Goal: Information Seeking & Learning: Find specific fact

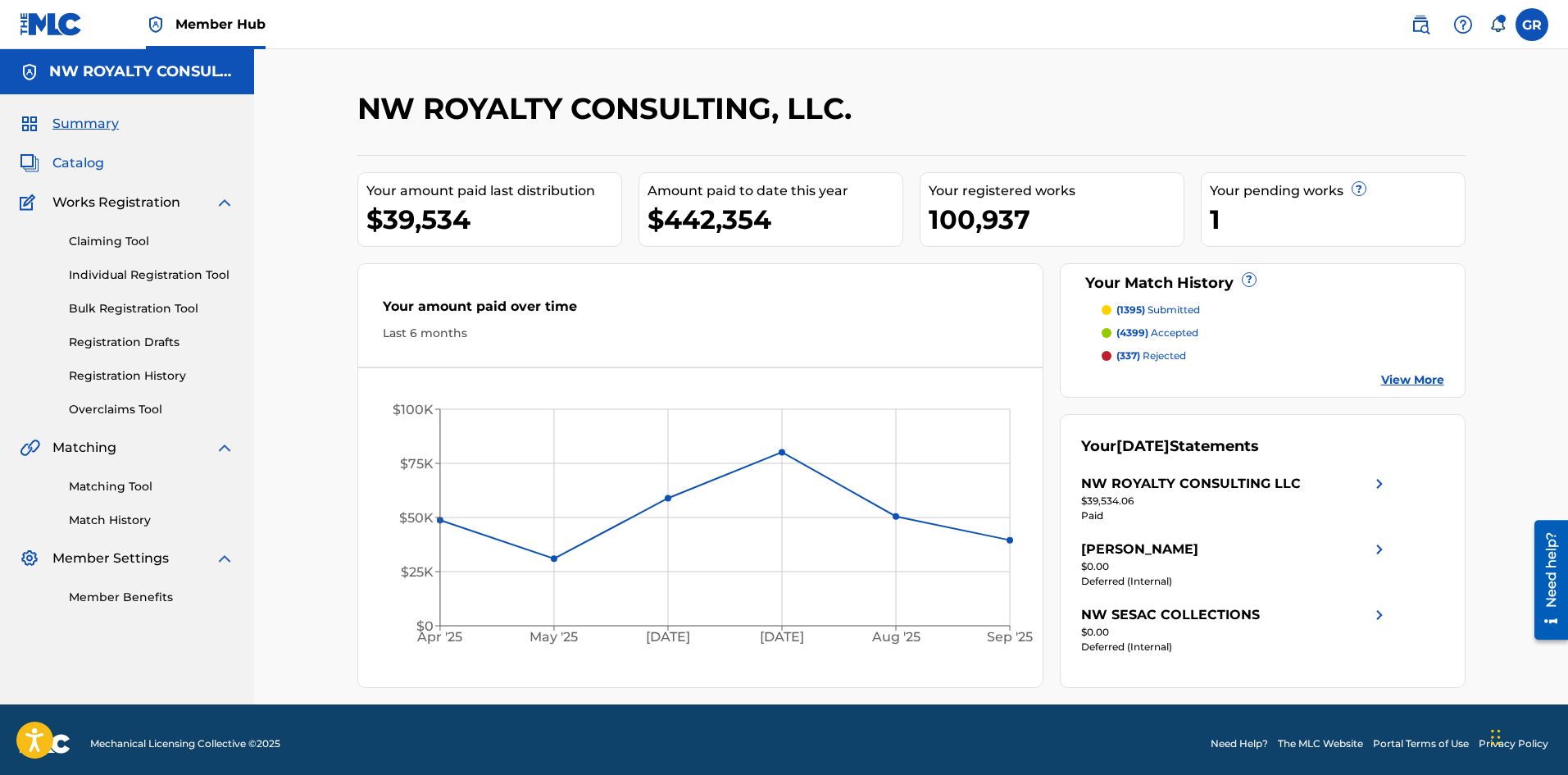
click at [85, 166] on span "Catalog" at bounding box center [78, 163] width 52 height 20
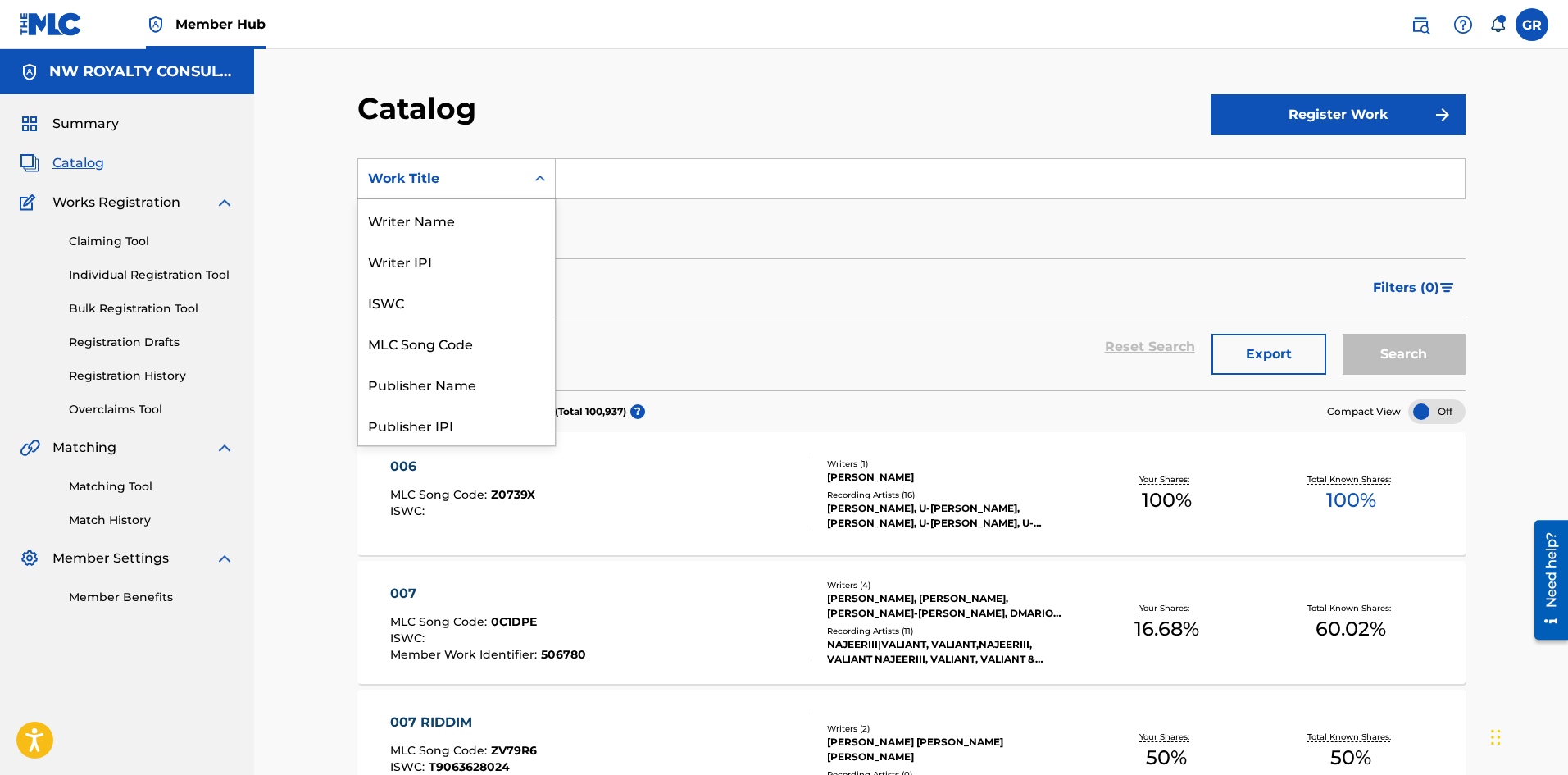
click at [481, 182] on div "Work Title" at bounding box center [442, 179] width 148 height 20
click at [465, 260] on div "MLC Song Code" at bounding box center [457, 260] width 197 height 41
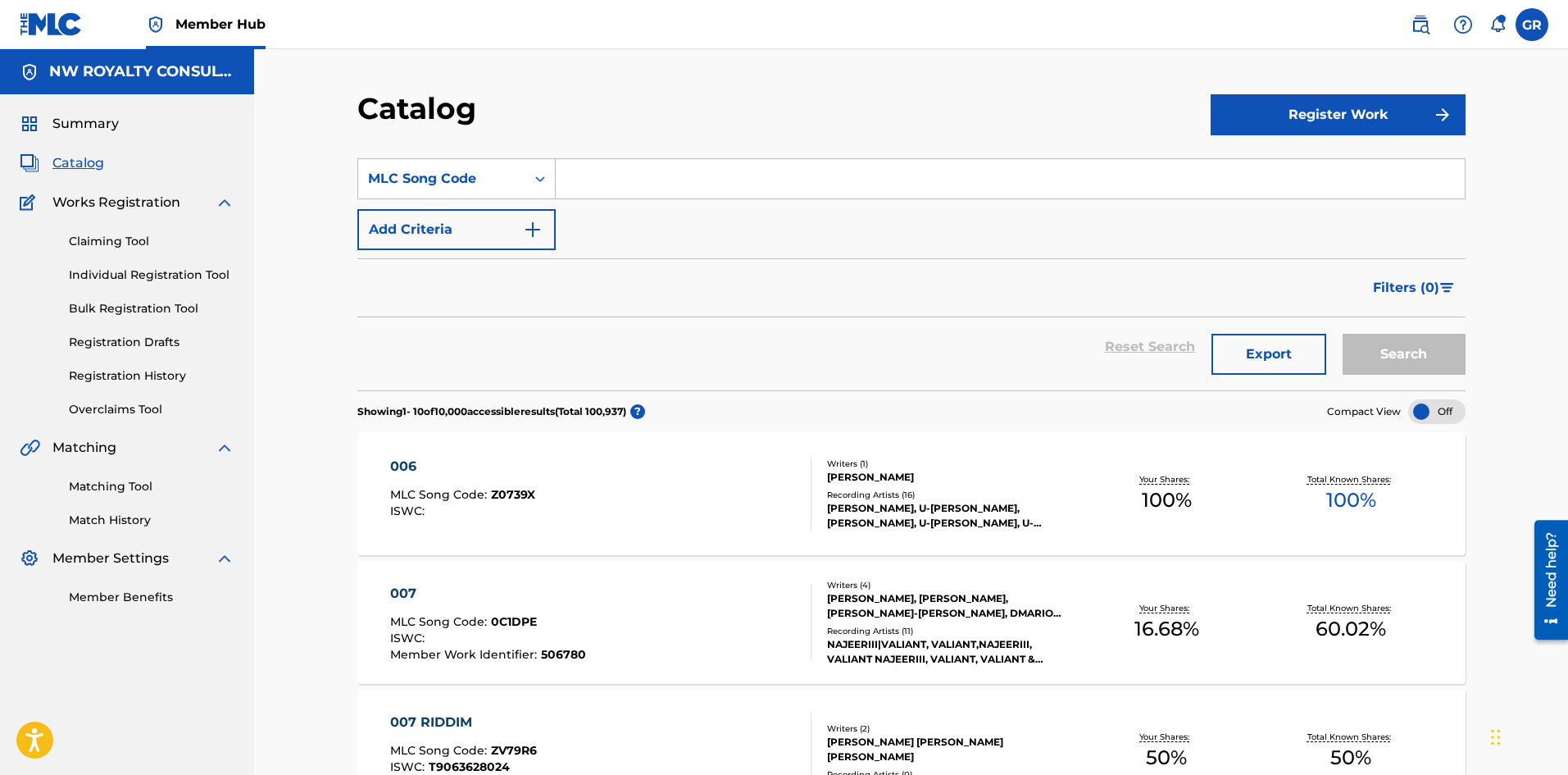
click at [630, 181] on input "Search Form" at bounding box center [1010, 178] width 909 height 39
type input "C9303P"
click at [1343, 334] on button "Search" at bounding box center [1404, 354] width 123 height 41
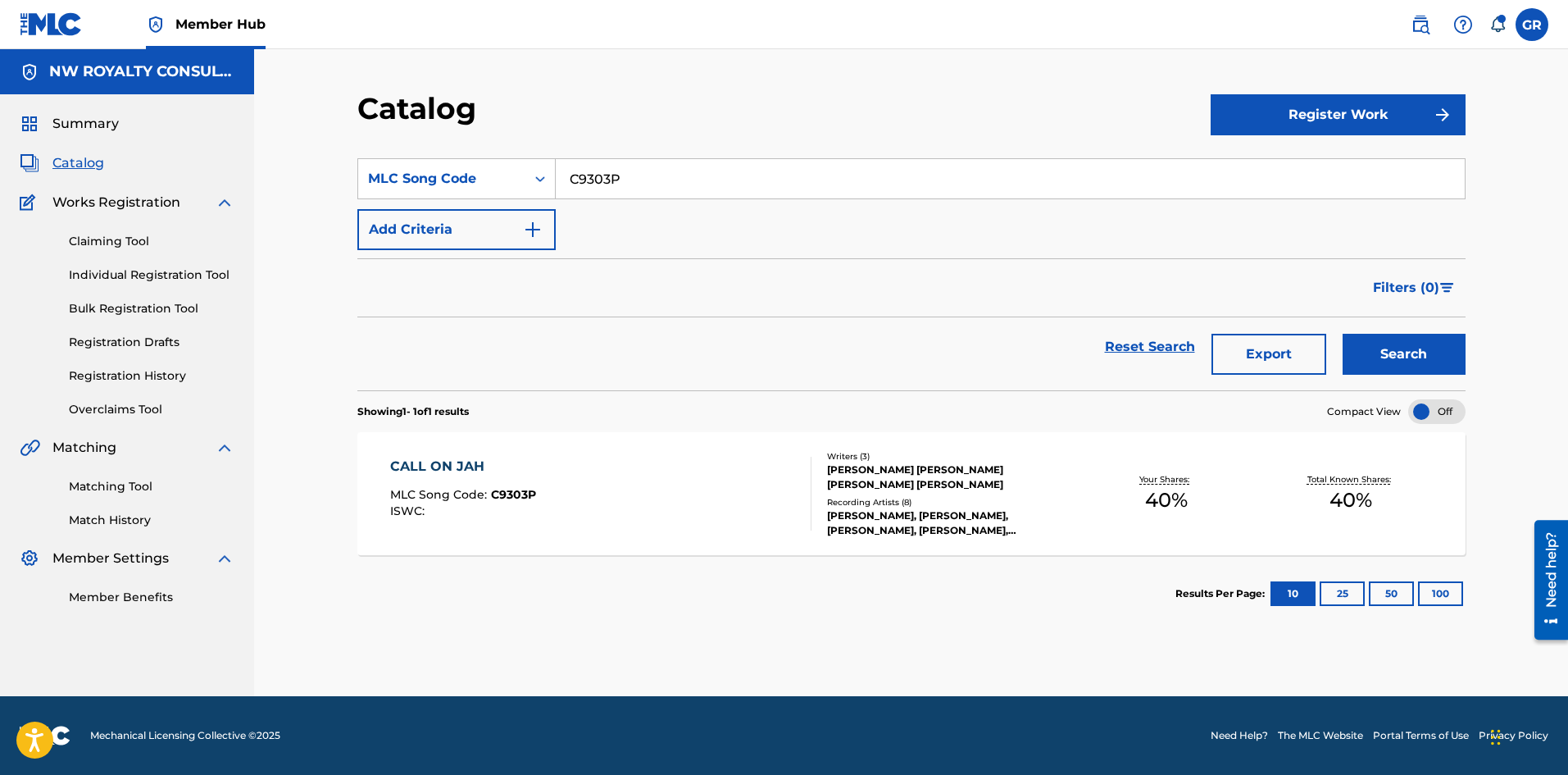
click at [450, 460] on div "CALL ON JAH" at bounding box center [463, 467] width 146 height 20
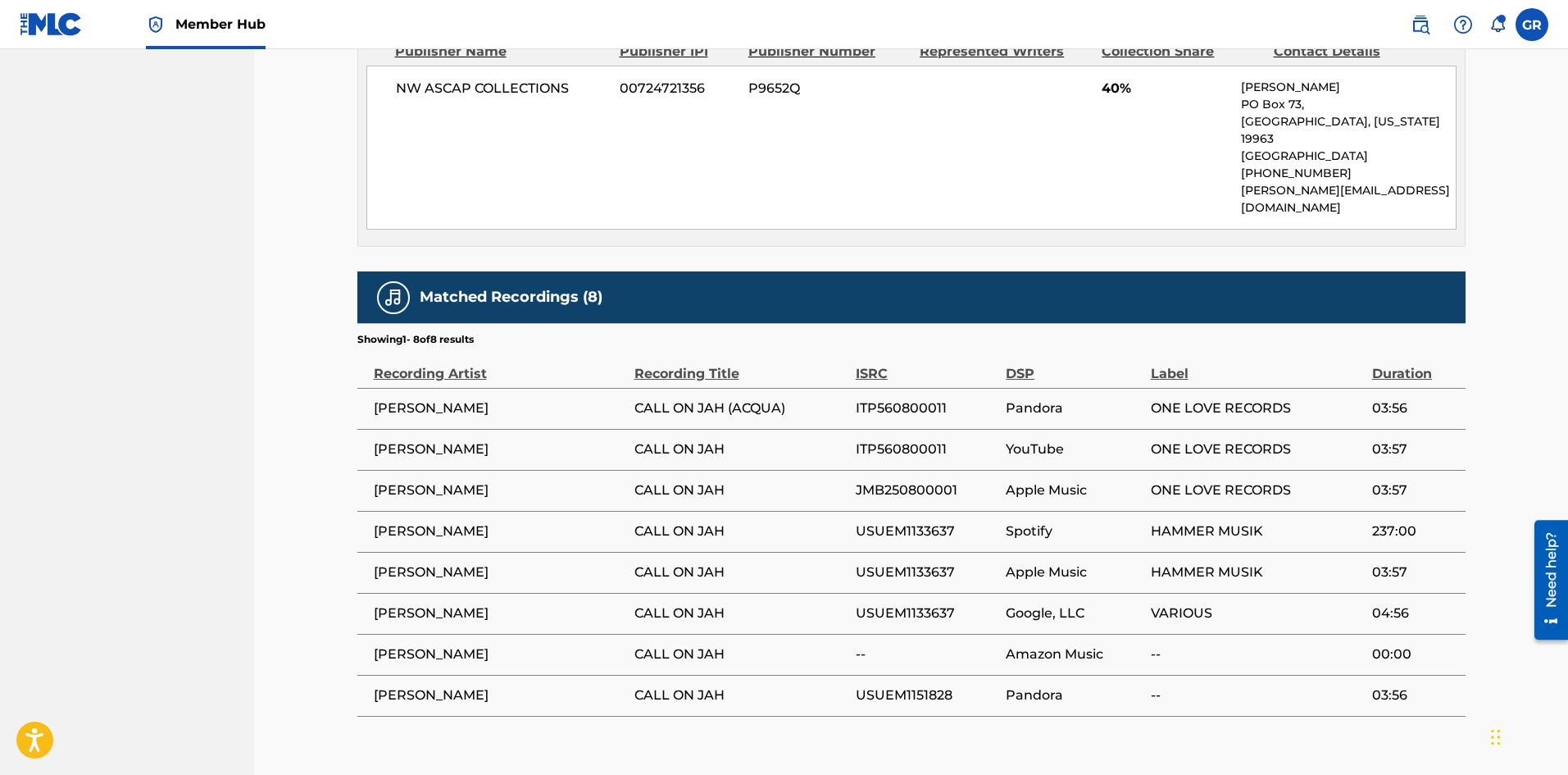
scroll to position [892, 0]
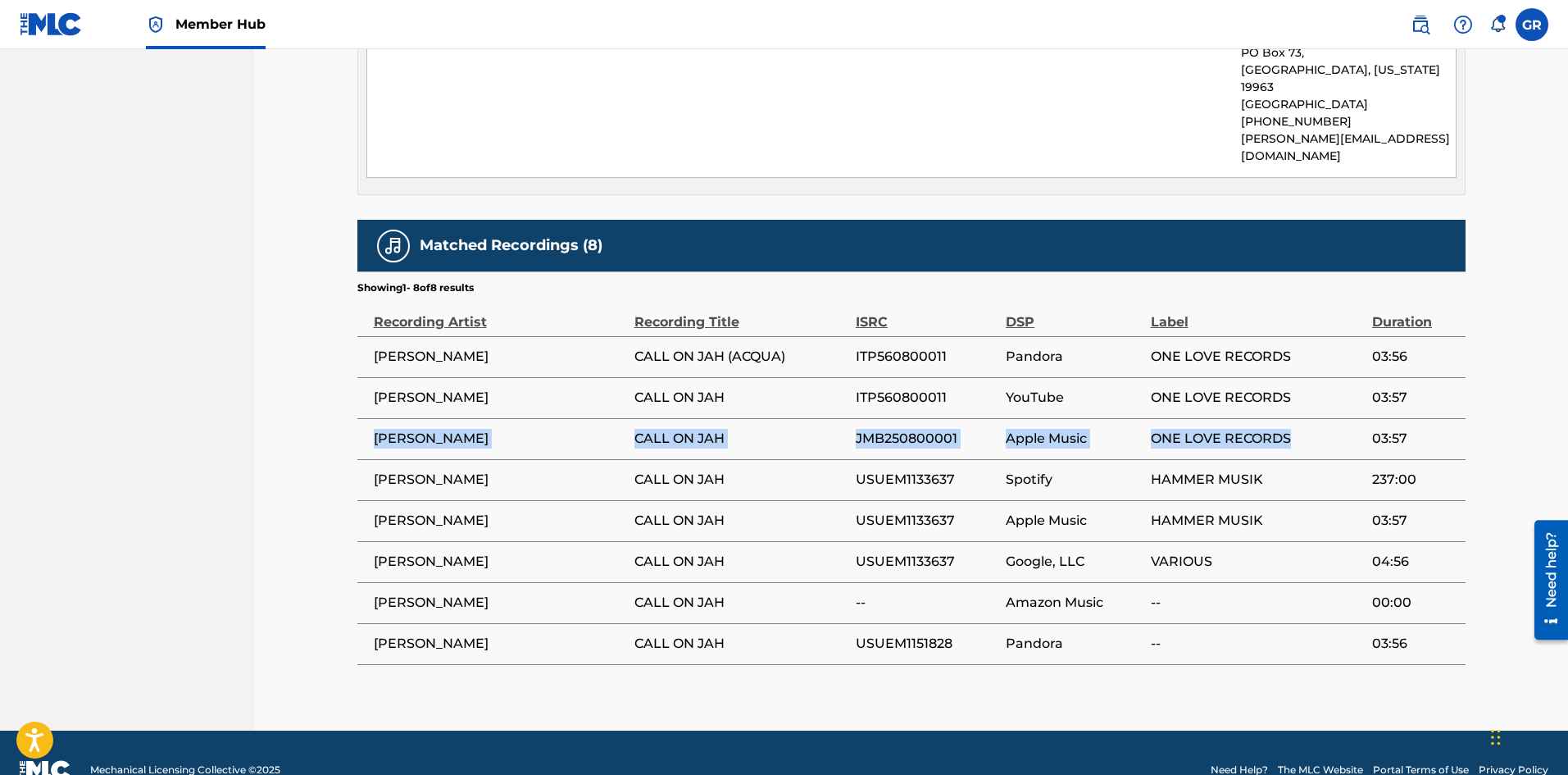
drag, startPoint x: 376, startPoint y: 404, endPoint x: 1299, endPoint y: 394, distance: 923.1
click at [1299, 418] on tr "[PERSON_NAME] ON JAH JMB250800001 Apple Music ONE LOVE RECORDS 03:57" at bounding box center [912, 439] width 1109 height 41
click at [889, 418] on td "JMB250800001" at bounding box center [931, 439] width 150 height 41
drag, startPoint x: 857, startPoint y: 403, endPoint x: 962, endPoint y: 400, distance: 105.0
click at [962, 429] on span "JMB250800001" at bounding box center [927, 439] width 142 height 20
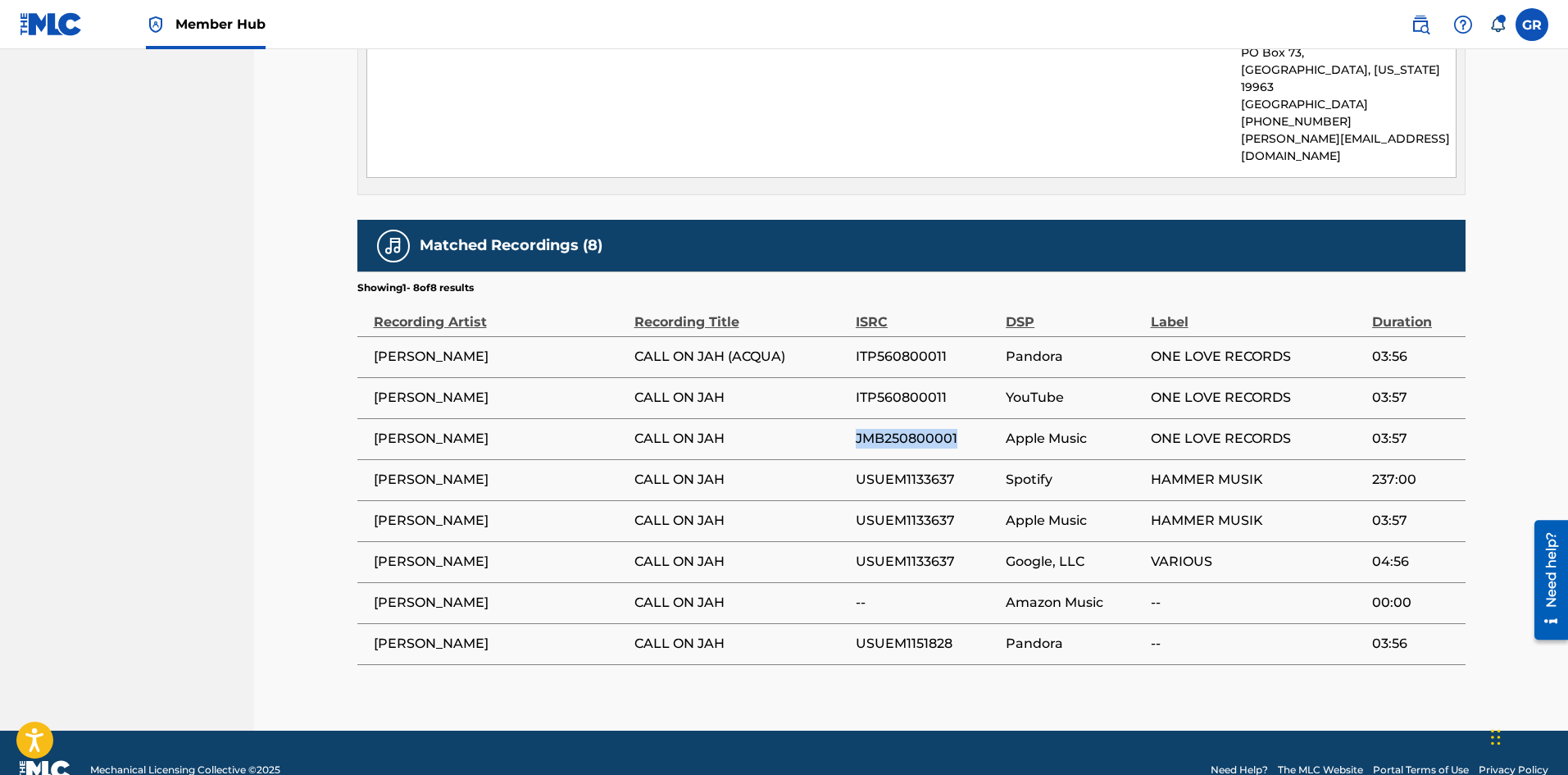
copy span "JMB250800001"
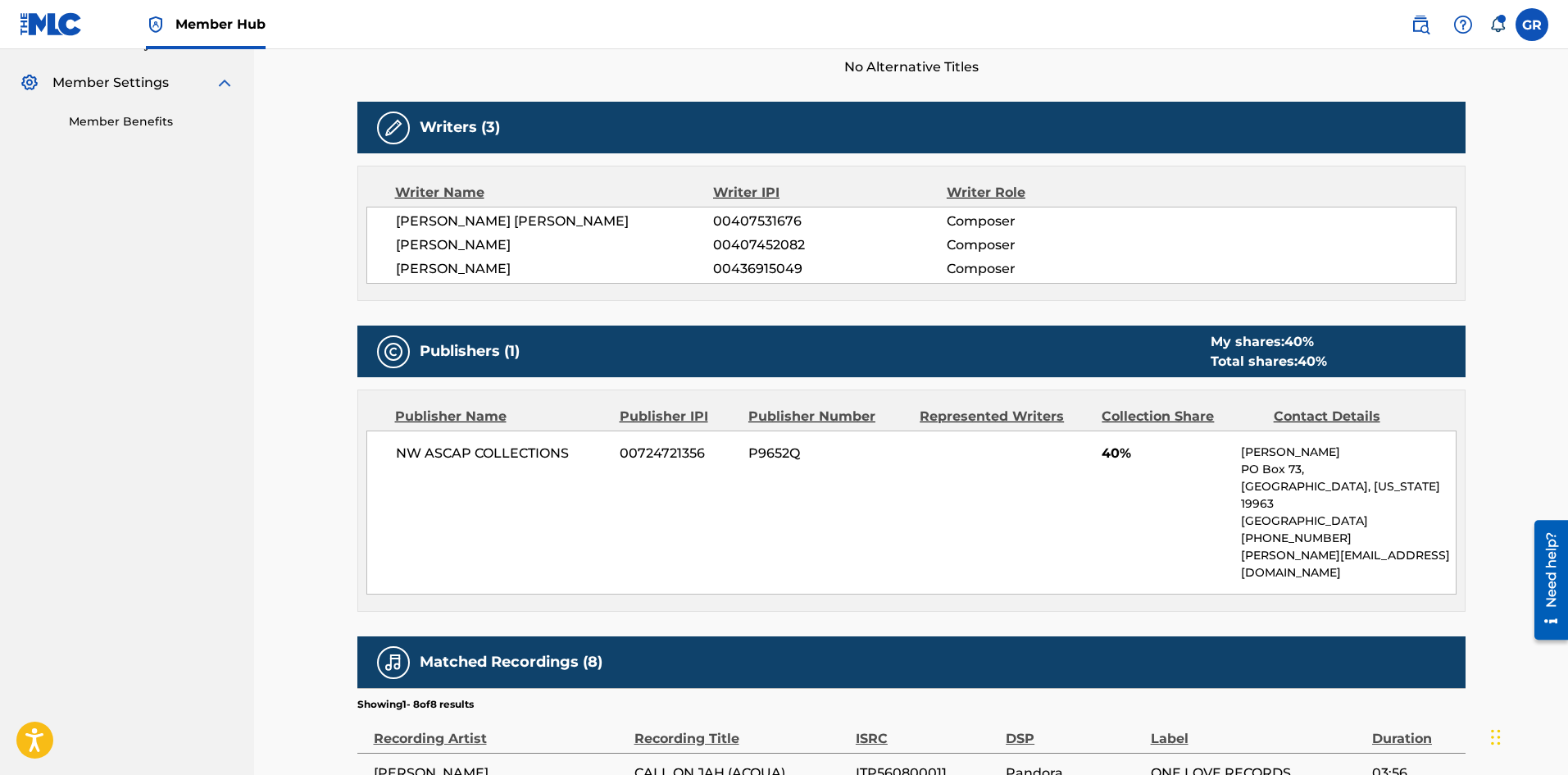
scroll to position [318, 0]
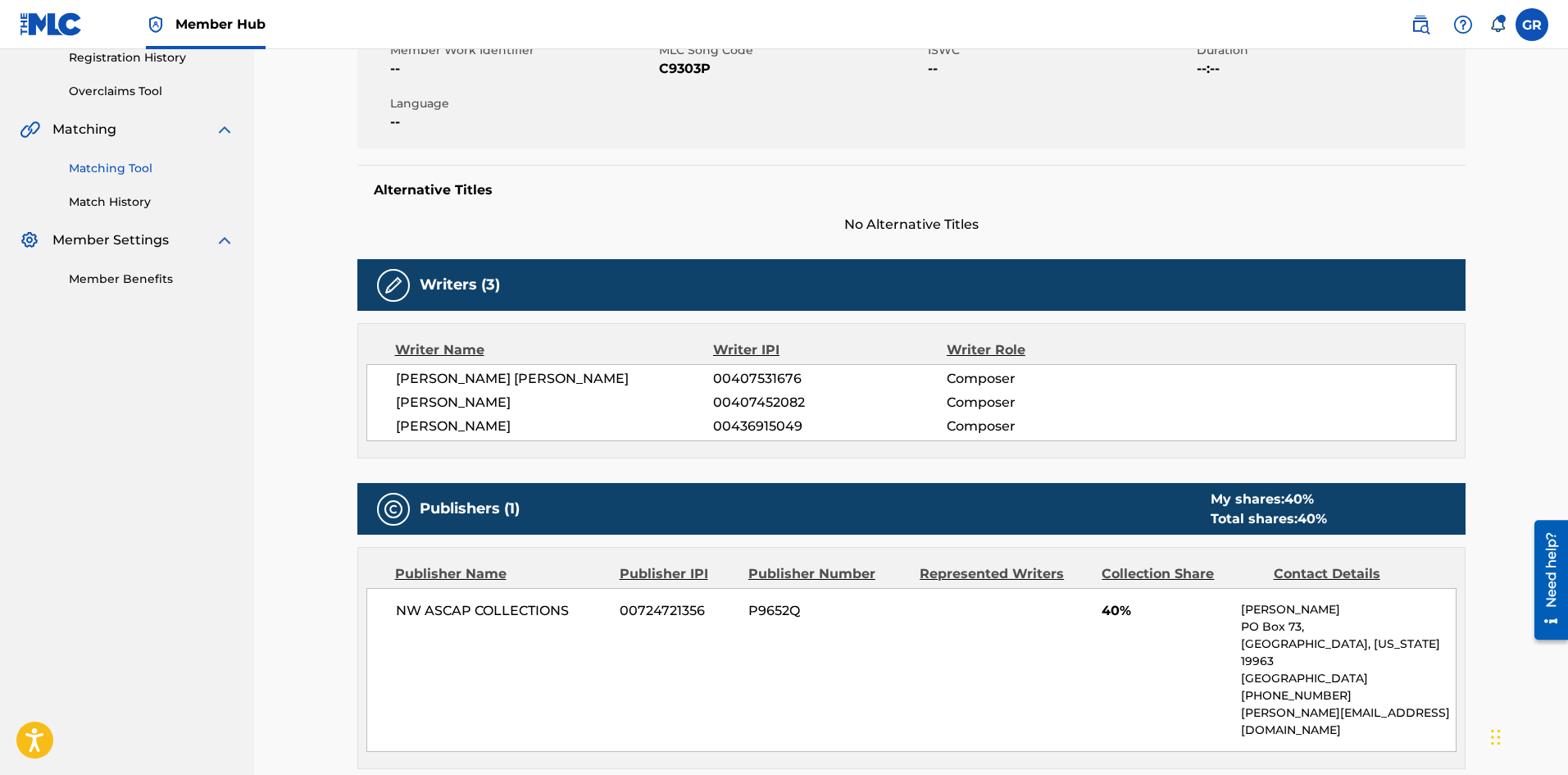
click at [134, 170] on link "Matching Tool" at bounding box center [152, 168] width 166 height 17
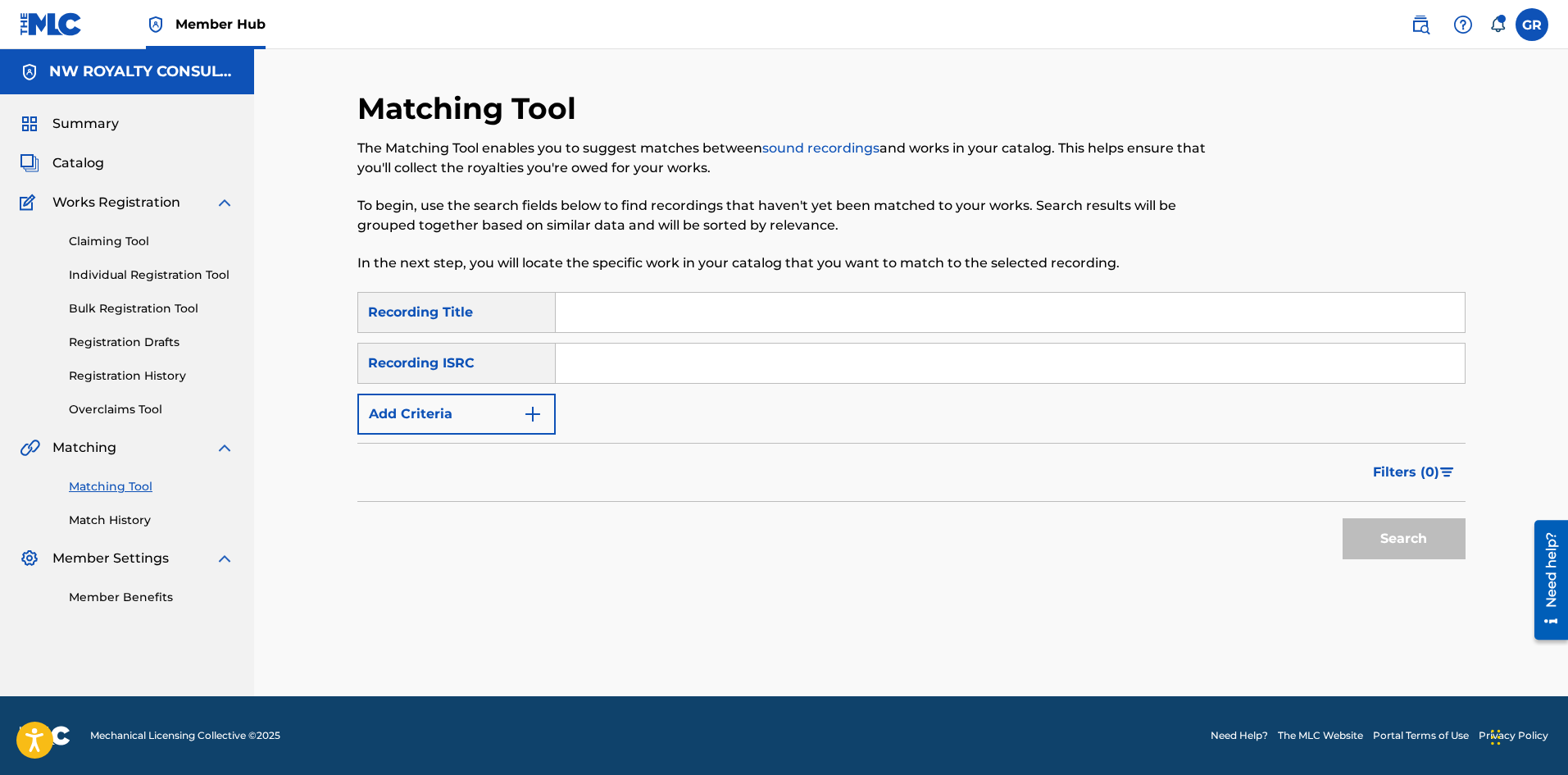
click at [661, 312] on input "Search Form" at bounding box center [1010, 312] width 909 height 39
paste input "JAH CALLING"
type input "JAH CALLING"
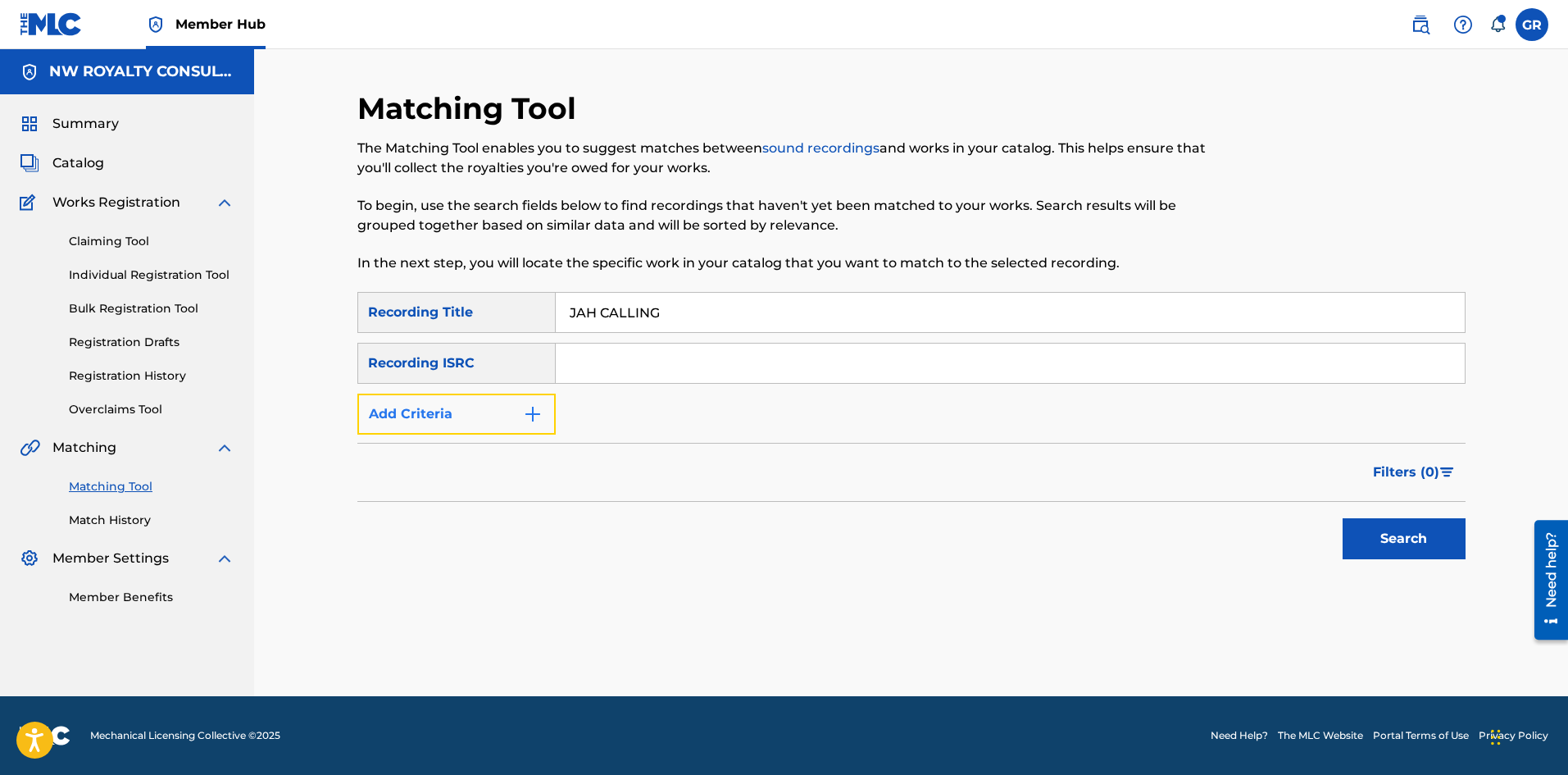
click at [536, 412] on img "Search Form" at bounding box center [533, 414] width 20 height 20
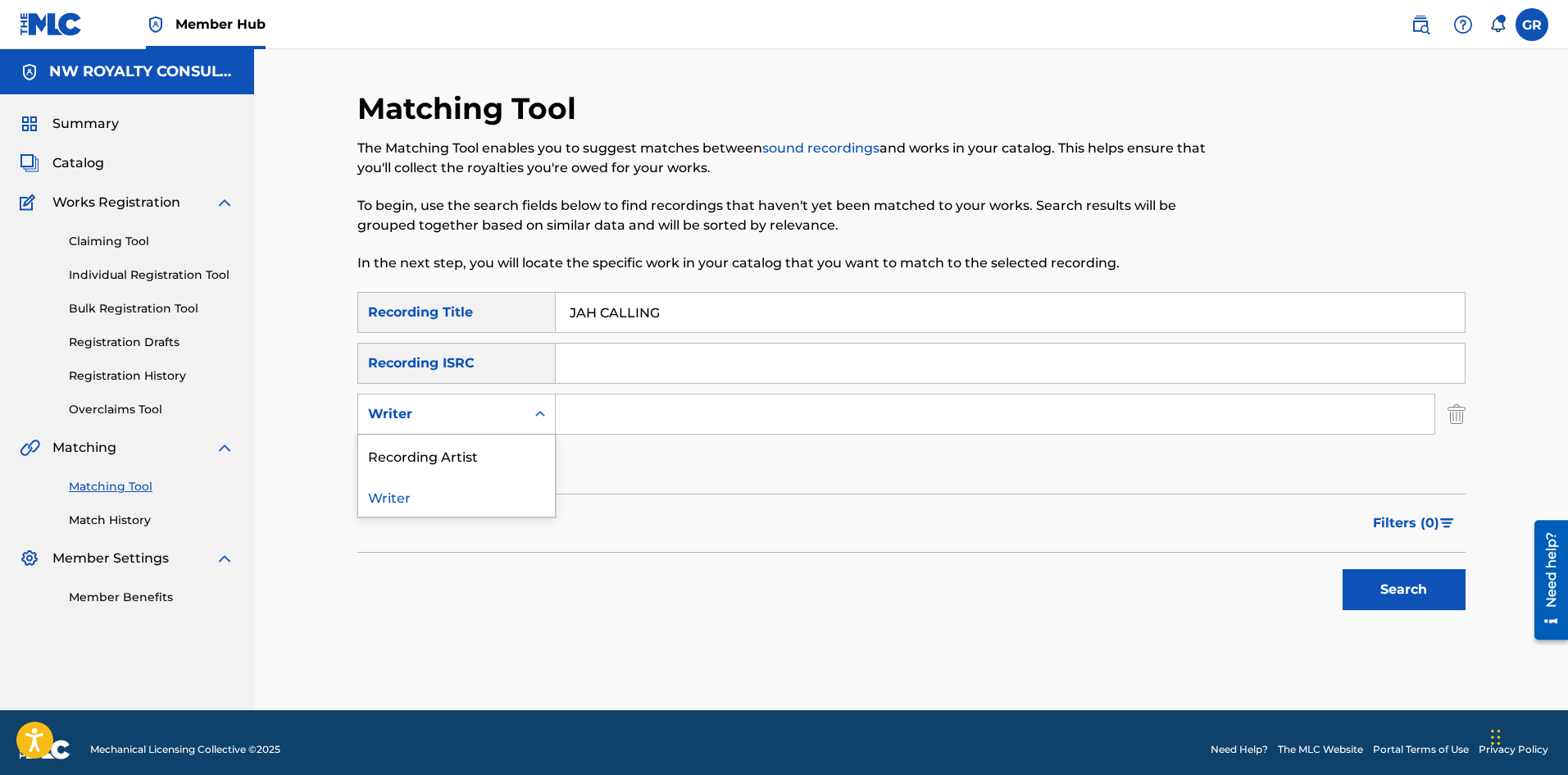
click at [532, 411] on icon "Search Form" at bounding box center [541, 414] width 16 height 16
click at [438, 458] on div "Recording Artist" at bounding box center [457, 455] width 197 height 41
click at [624, 416] on input "Search Form" at bounding box center [995, 413] width 879 height 39
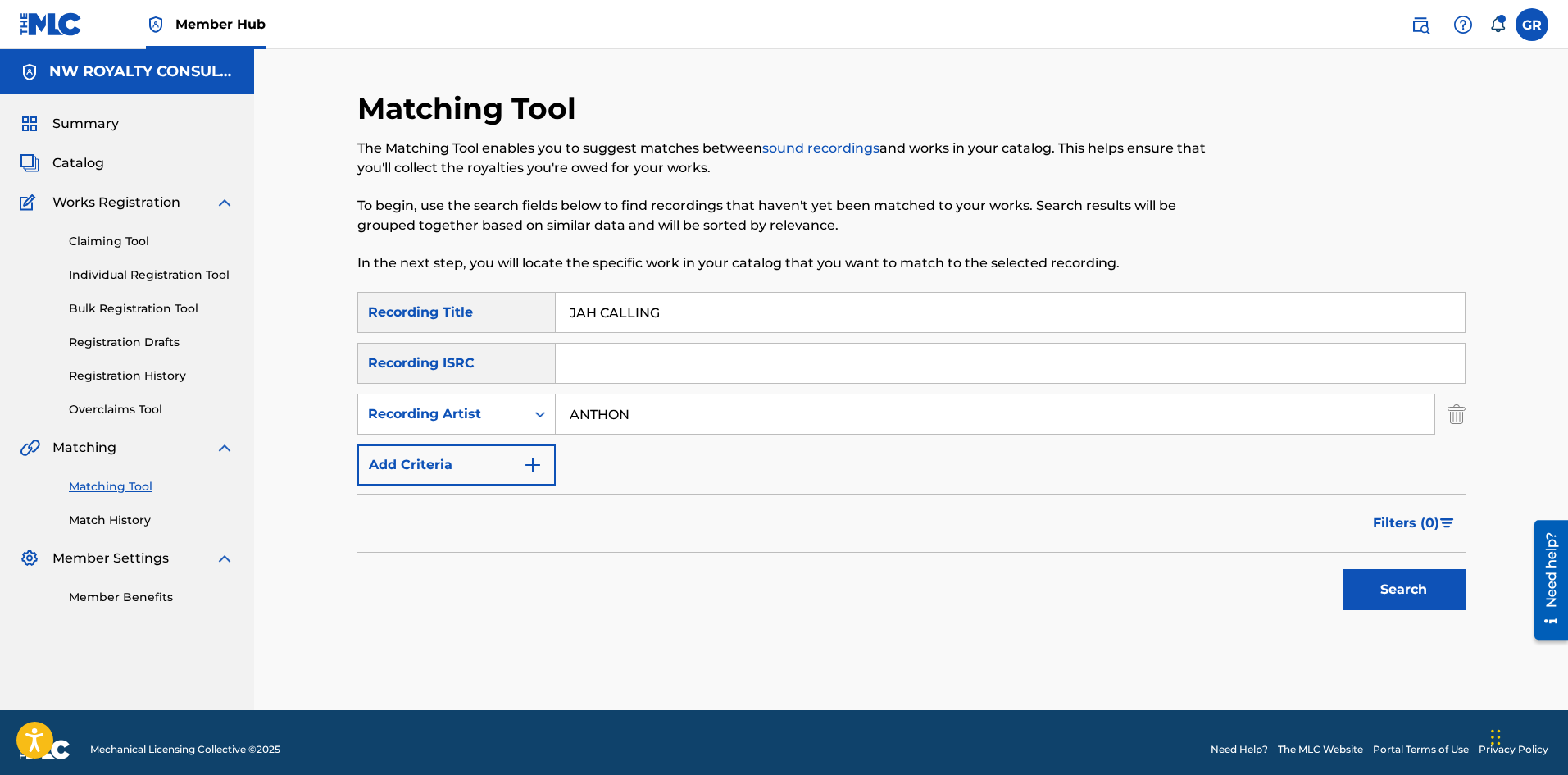
type input "[PERSON_NAME]"
click at [1401, 586] on button "Search" at bounding box center [1404, 589] width 123 height 41
